Goal: Navigation & Orientation: Find specific page/section

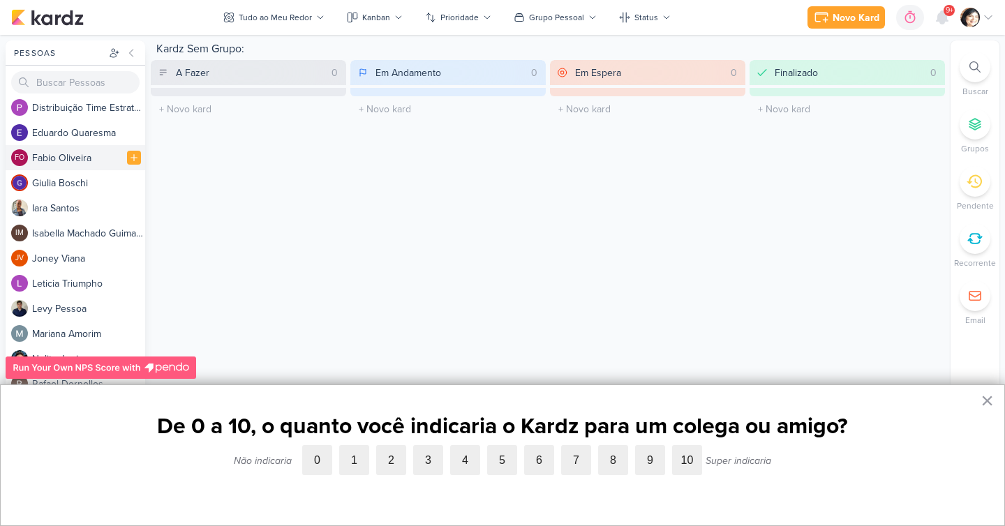
scroll to position [109, 0]
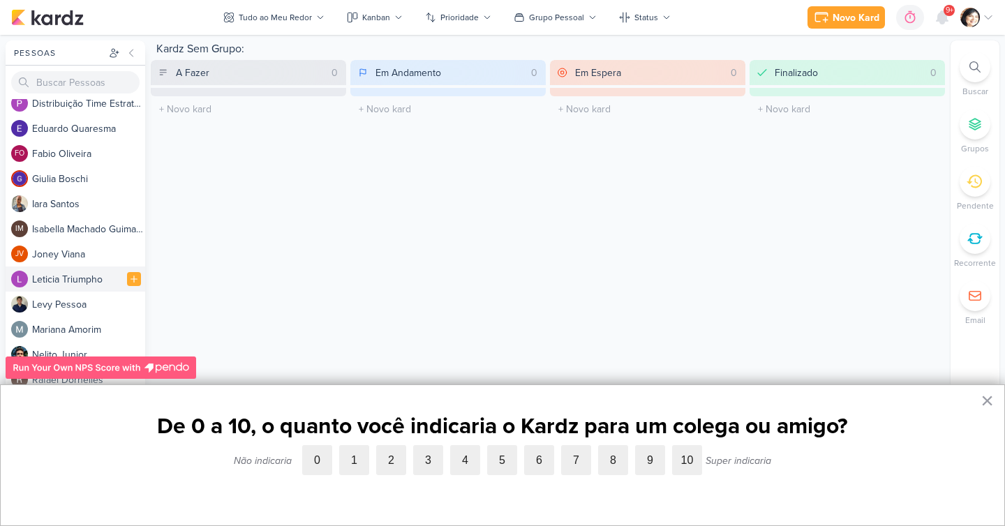
click at [70, 279] on div "L e t i c i a T r i u m p h o" at bounding box center [88, 279] width 113 height 15
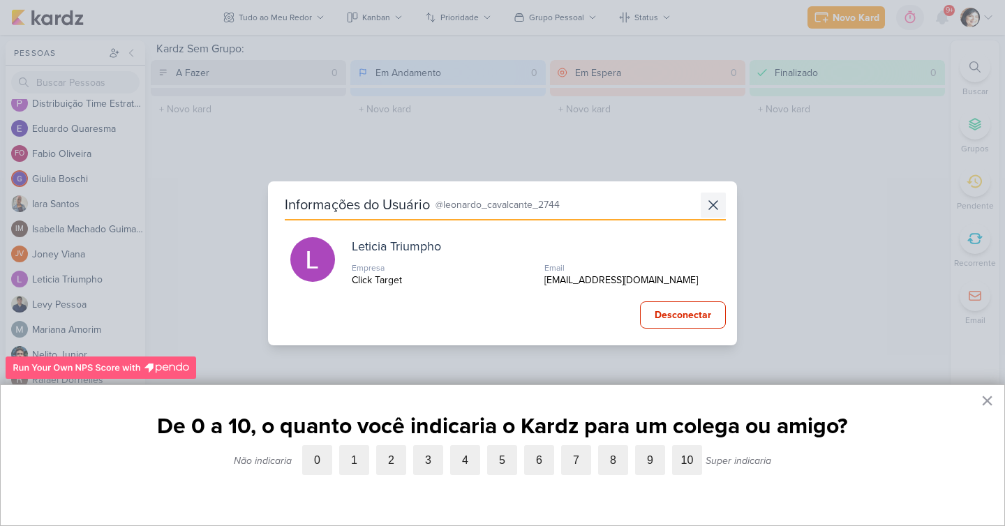
click at [710, 205] on icon at bounding box center [713, 205] width 17 height 17
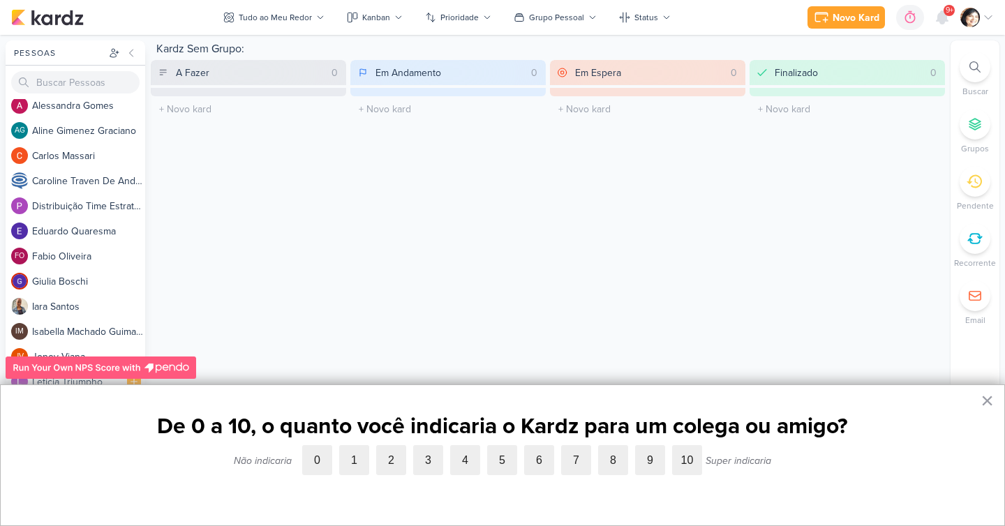
scroll to position [0, 0]
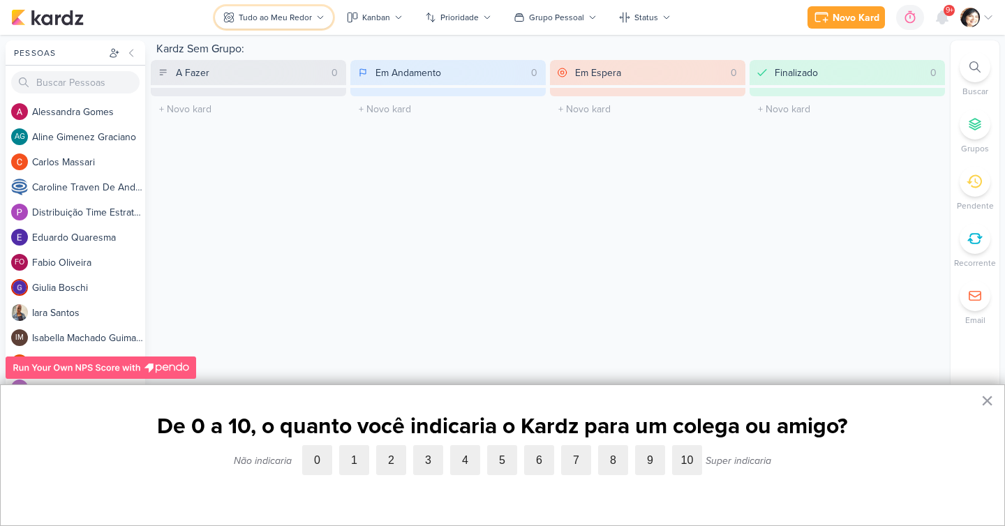
click at [289, 17] on div "Tudo ao Meu Redor" at bounding box center [275, 17] width 73 height 13
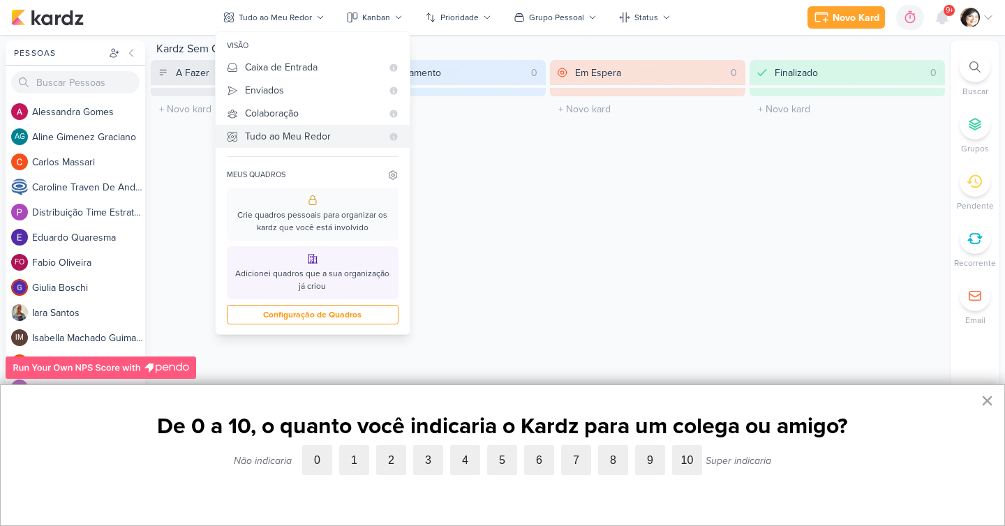
click at [308, 138] on div "Tudo ao Meu Redor" at bounding box center [313, 136] width 137 height 15
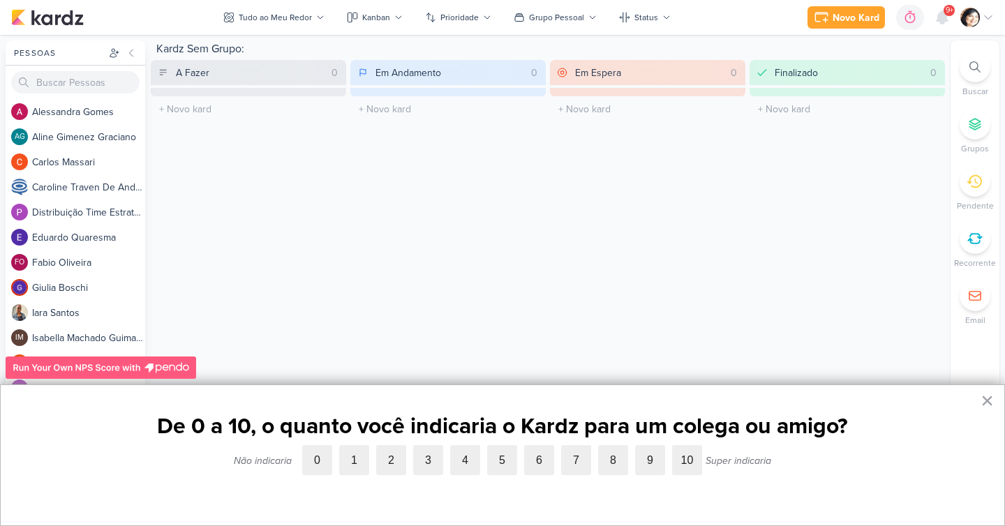
click at [255, 329] on div "Kardz Sem Grupo: A Fazer 0 O título do kard deve ter menos que 100 caracteres E…" at bounding box center [548, 280] width 795 height 480
click at [316, 16] on icon at bounding box center [320, 17] width 8 height 8
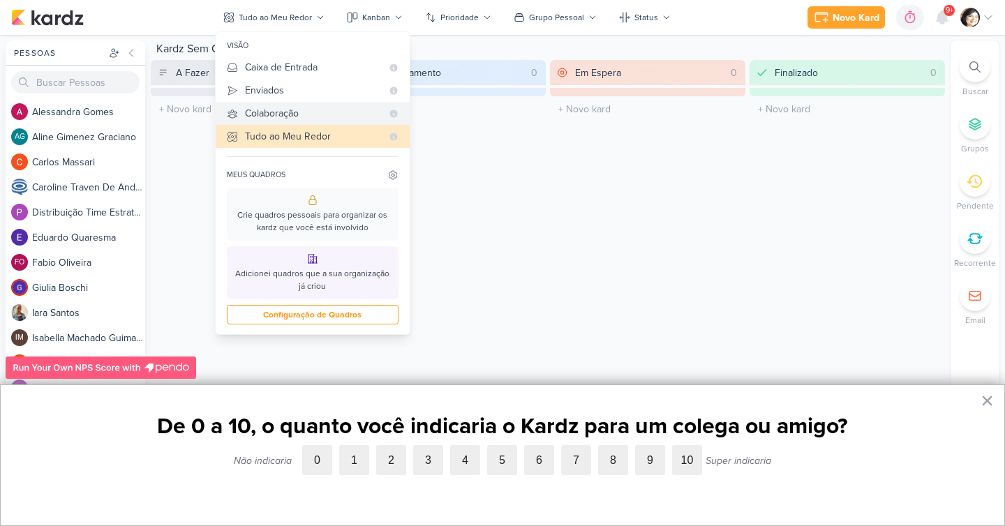
click at [324, 116] on div "Colaboração" at bounding box center [313, 113] width 137 height 15
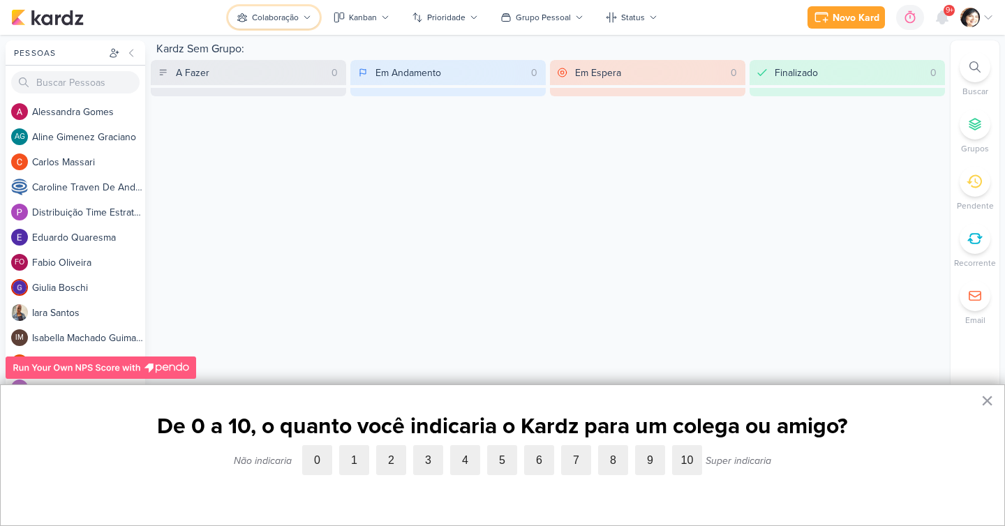
click at [310, 17] on icon at bounding box center [307, 17] width 6 height 3
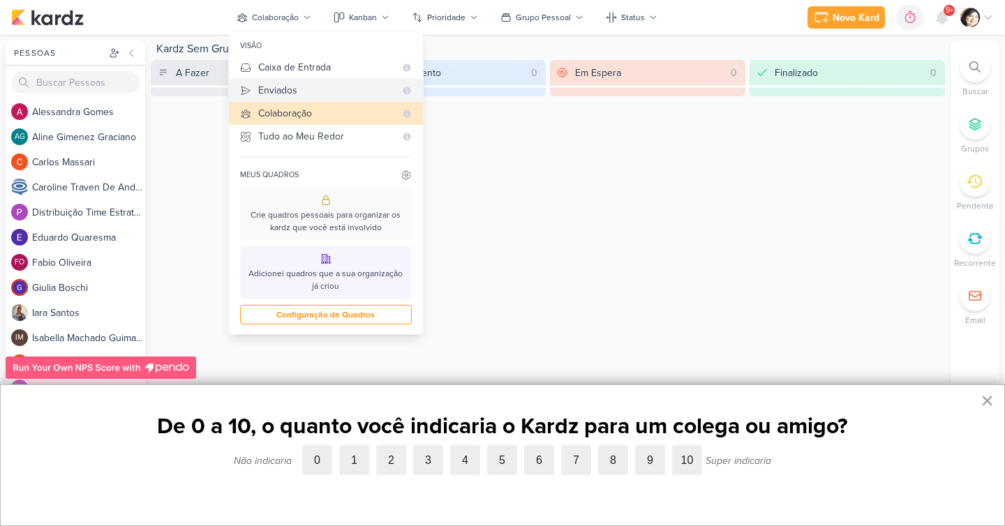
click at [307, 93] on div "Enviados" at bounding box center [326, 90] width 137 height 15
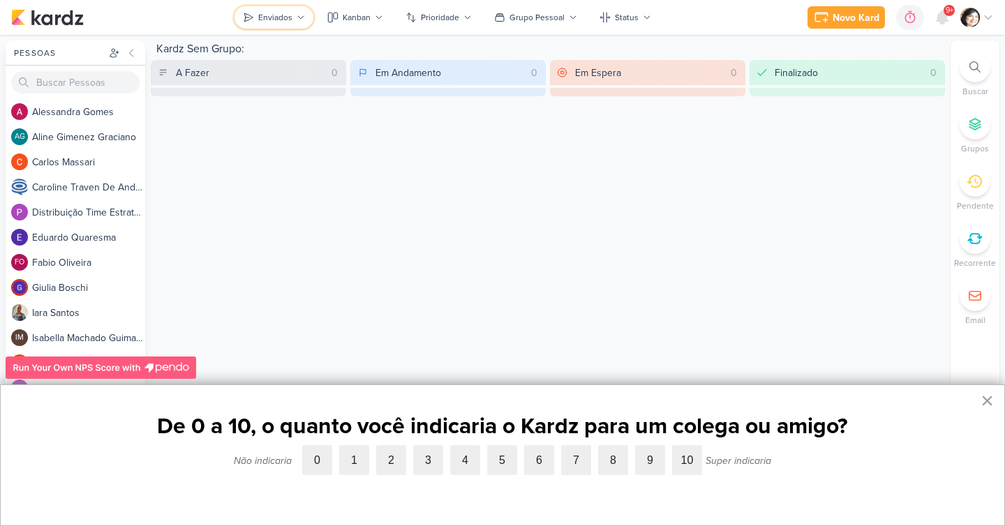
click at [299, 17] on icon at bounding box center [301, 17] width 8 height 8
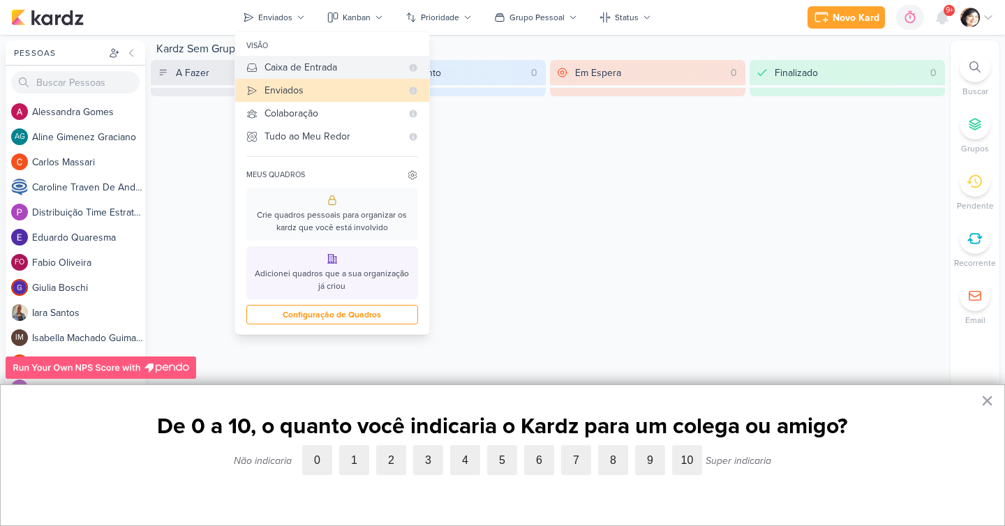
click at [291, 73] on div "Caixa de Entrada" at bounding box center [333, 67] width 137 height 15
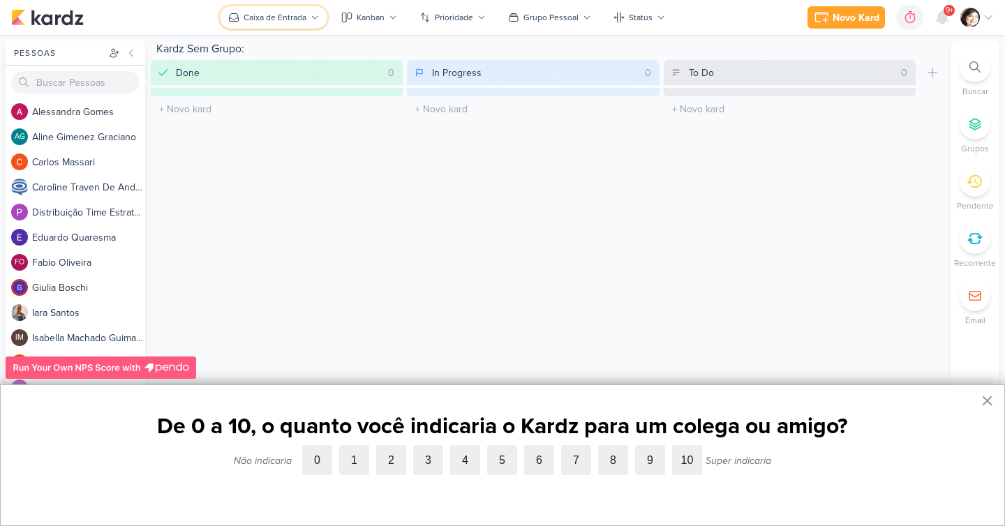
click at [311, 15] on button "Caixa de Entrada" at bounding box center [274, 17] width 108 height 22
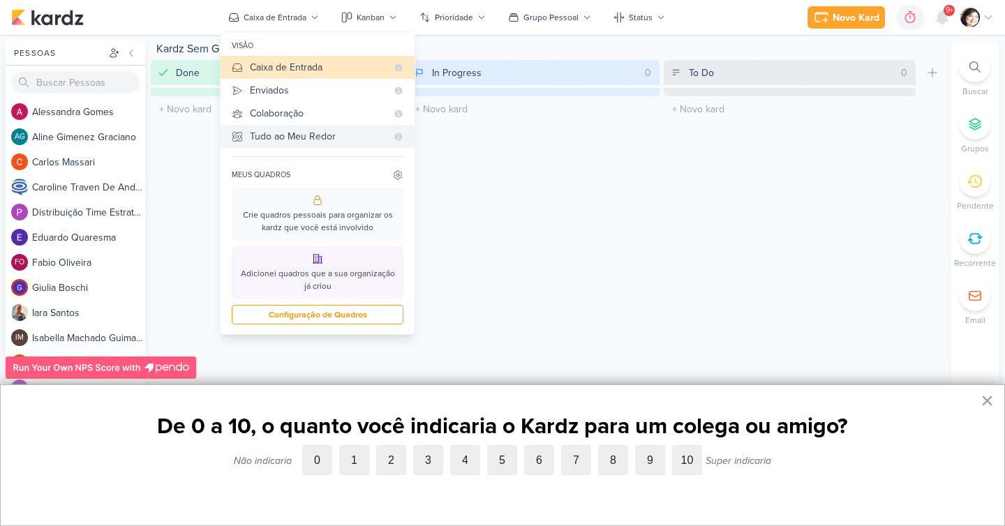
click at [306, 137] on div "Tudo ao Meu Redor" at bounding box center [318, 136] width 137 height 15
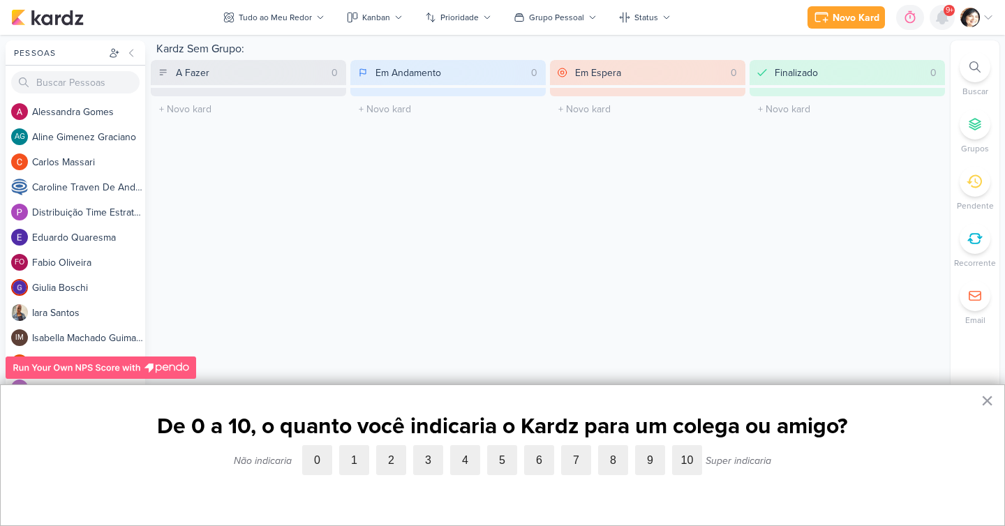
click at [944, 20] on icon at bounding box center [942, 17] width 11 height 13
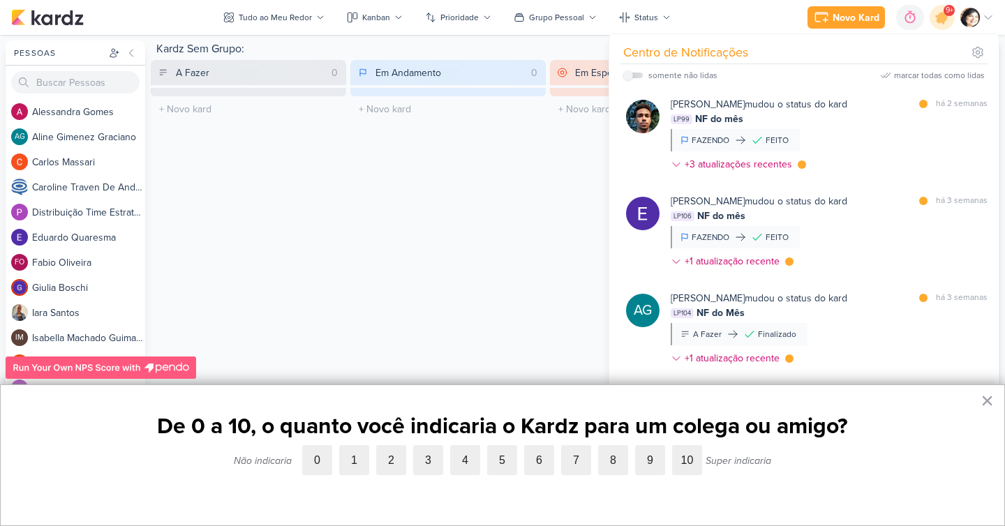
scroll to position [161, 0]
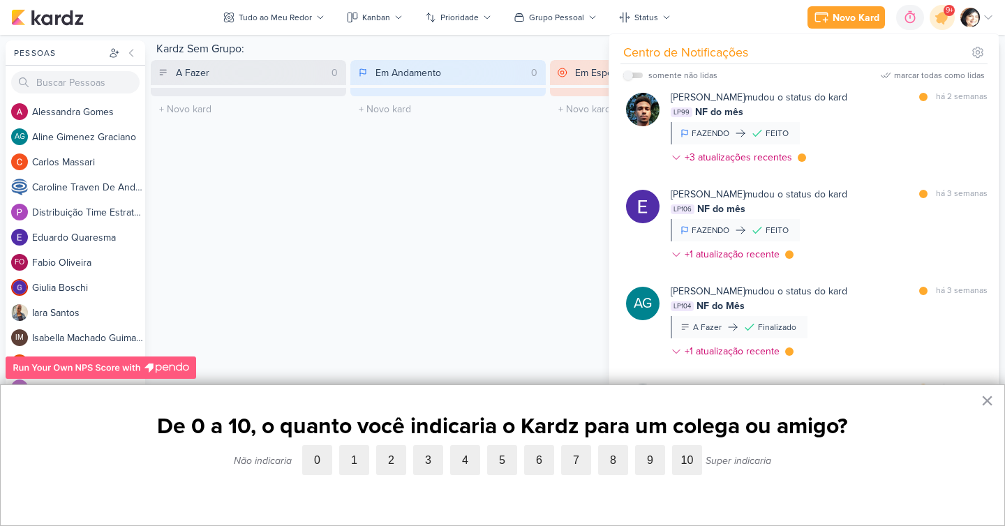
click at [521, 264] on div "Kardz Sem Grupo: A Fazer 0 O título do kard deve ter menos que 100 caracteres E…" at bounding box center [548, 280] width 795 height 480
